Goal: Navigation & Orientation: Find specific page/section

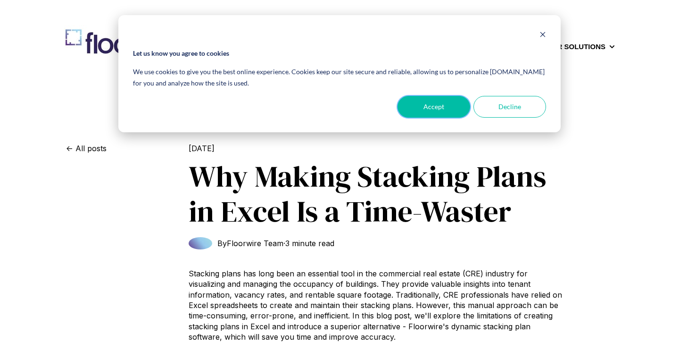
click at [415, 109] on button "Accept" at bounding box center [434, 107] width 73 height 22
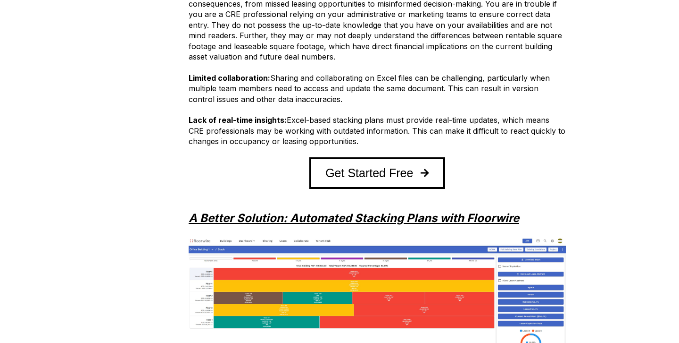
scroll to position [790, 0]
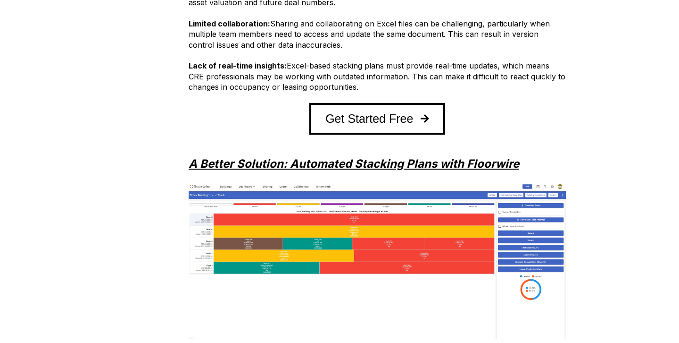
click at [465, 138] on p "A Better Solution: Automated Stacking Plans with Floorwire" at bounding box center [377, 152] width 377 height 37
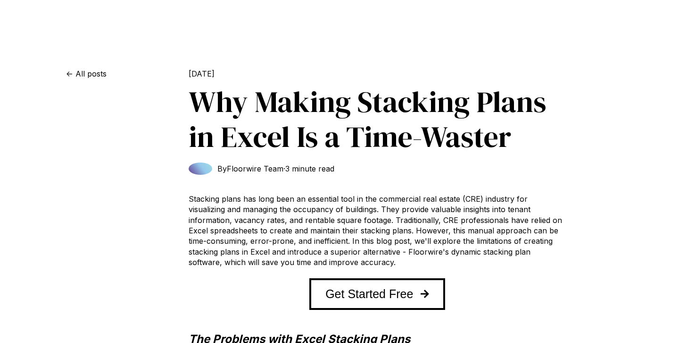
scroll to position [0, 0]
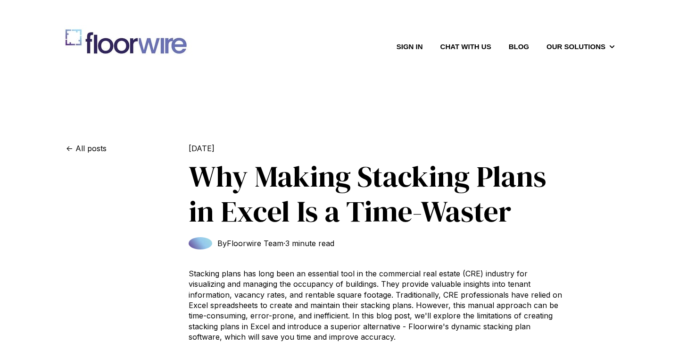
click at [129, 46] on img at bounding box center [127, 45] width 141 height 40
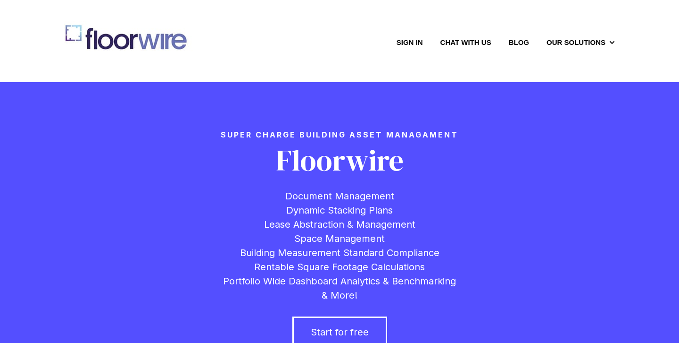
scroll to position [5, 0]
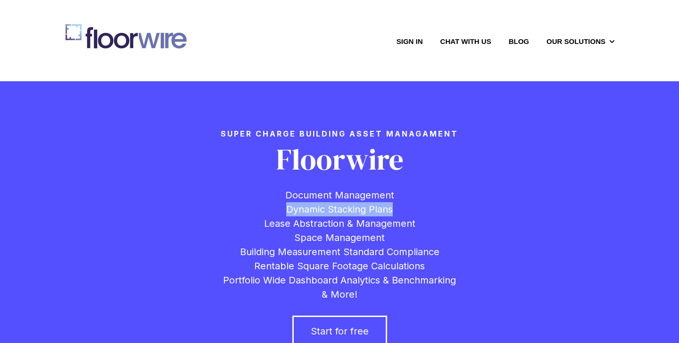
drag, startPoint x: 282, startPoint y: 207, endPoint x: 401, endPoint y: 207, distance: 119.4
click at [401, 207] on div "Dynamic Stacking Plans" at bounding box center [340, 209] width 566 height 14
copy span "Dynamic Stacking Plans"
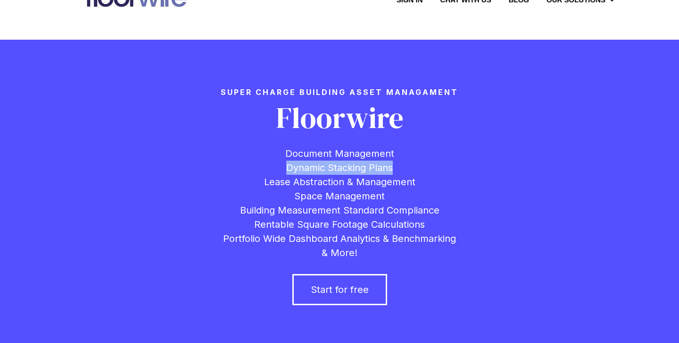
scroll to position [0, 0]
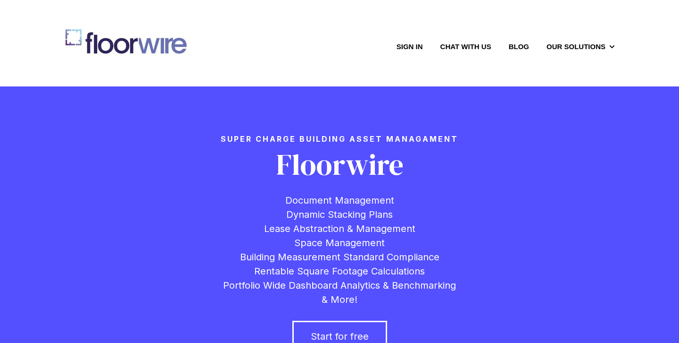
click at [341, 167] on span "Floorwire" at bounding box center [340, 164] width 128 height 40
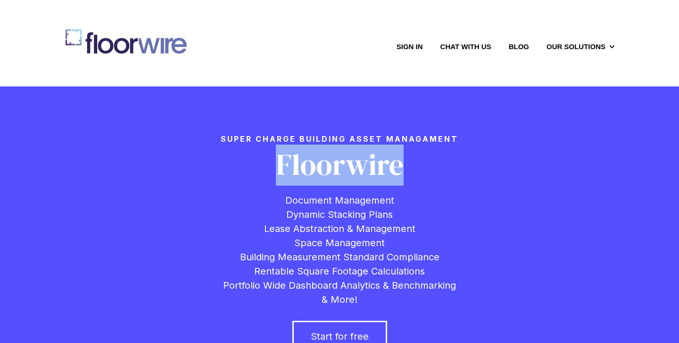
click at [341, 167] on span "Floorwire" at bounding box center [340, 164] width 128 height 40
copy span "Floorwire"
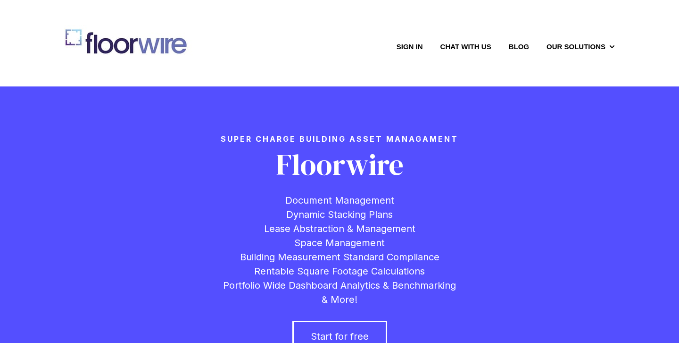
click at [518, 45] on link "Blog" at bounding box center [519, 47] width 20 height 10
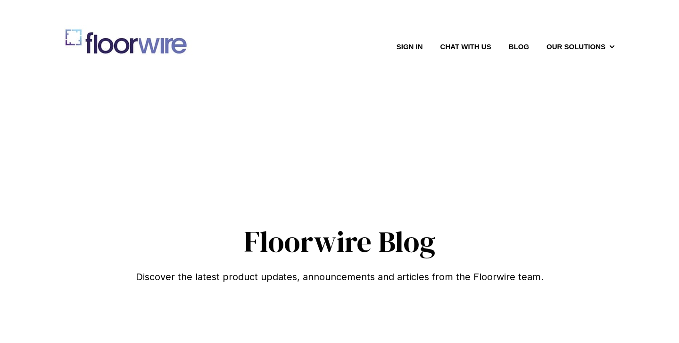
click at [99, 42] on img at bounding box center [127, 45] width 141 height 40
